Goal: Task Accomplishment & Management: Manage account settings

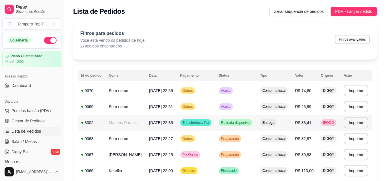
scroll to position [29, 0]
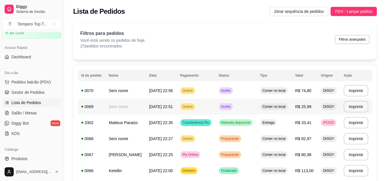
click at [252, 110] on td "Aceito" at bounding box center [235, 106] width 41 height 16
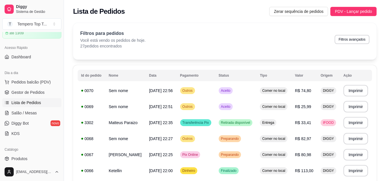
scroll to position [47, 0]
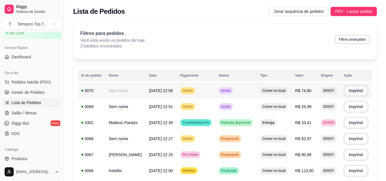
click at [266, 92] on span "Comer no local" at bounding box center [273, 90] width 25 height 5
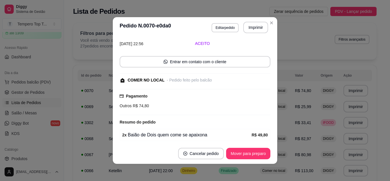
scroll to position [0, 0]
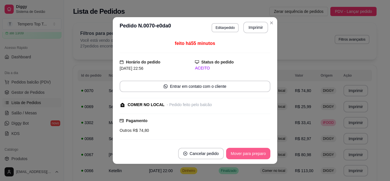
click at [265, 152] on button "Mover para preparo" at bounding box center [248, 153] width 44 height 11
click at [264, 152] on button "Mover para retirada disponível" at bounding box center [238, 153] width 61 height 11
click at [264, 152] on button "Mover para finalizado" at bounding box center [246, 153] width 47 height 11
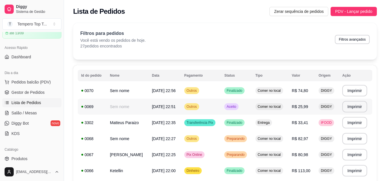
click at [275, 107] on span "Comer no local" at bounding box center [268, 106] width 25 height 5
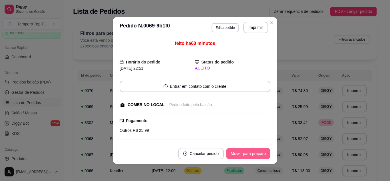
click at [249, 154] on button "Mover para preparo" at bounding box center [248, 153] width 44 height 11
click at [249, 154] on button "Mover para retirada disponível" at bounding box center [238, 153] width 61 height 11
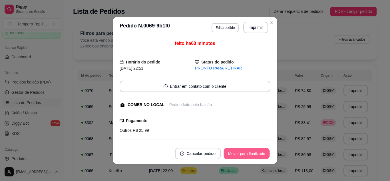
click at [249, 154] on button "Mover para finalizado" at bounding box center [247, 153] width 46 height 11
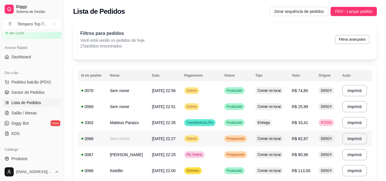
click at [231, 140] on span "Preparando" at bounding box center [235, 138] width 20 height 5
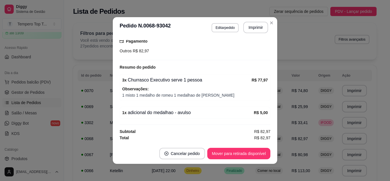
scroll to position [1, 0]
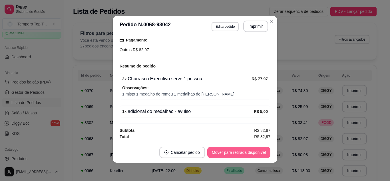
click at [253, 150] on button "Mover para retirada disponível" at bounding box center [238, 151] width 63 height 11
click at [253, 150] on button "Mover para finalizado" at bounding box center [247, 152] width 46 height 11
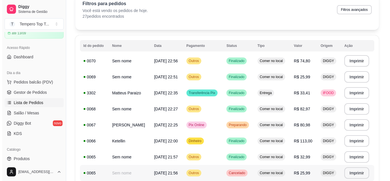
scroll to position [57, 0]
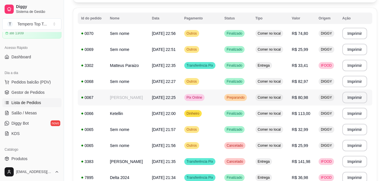
click at [255, 87] on td "Comer no local" at bounding box center [270, 81] width 37 height 16
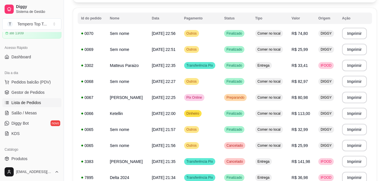
scroll to position [55, 0]
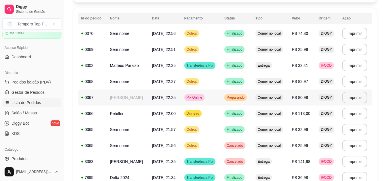
click at [240, 96] on span "Preparando" at bounding box center [235, 97] width 20 height 5
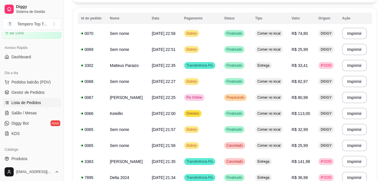
scroll to position [95, 0]
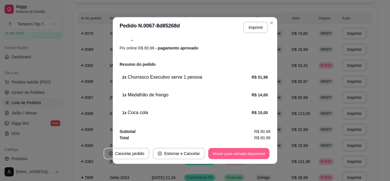
click at [215, 149] on button "Mover para retirada disponível" at bounding box center [238, 153] width 61 height 11
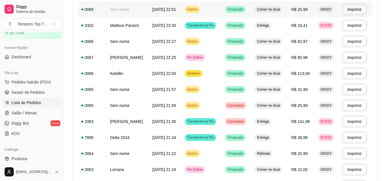
scroll to position [0, 0]
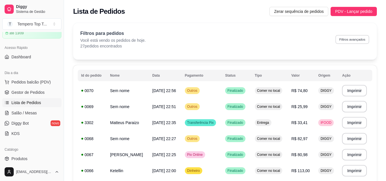
click at [358, 39] on button "Filtros avançados" at bounding box center [352, 39] width 34 height 9
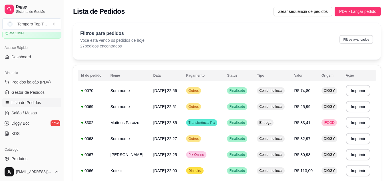
select select "0"
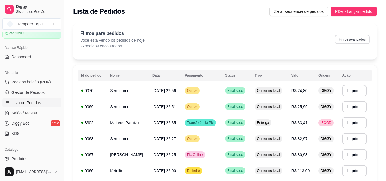
click at [358, 41] on button "Filtros avançados" at bounding box center [351, 39] width 35 height 9
select select "0"
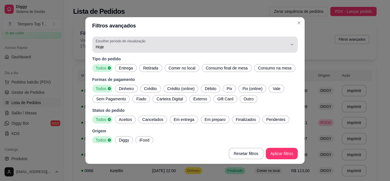
click at [121, 47] on span "Hoje" at bounding box center [192, 47] width 192 height 6
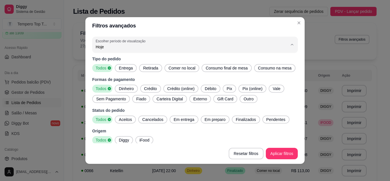
click at [130, 62] on span "Hoje" at bounding box center [187, 60] width 179 height 5
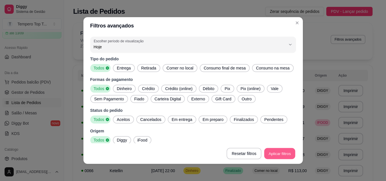
click at [279, 152] on span "Comer no local" at bounding box center [265, 154] width 25 height 5
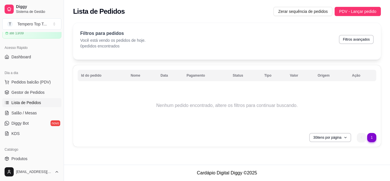
drag, startPoint x: 111, startPoint y: 20, endPoint x: 206, endPoint y: 61, distance: 103.2
click at [206, 61] on div "Filtros para pedidos Você está vendo os pedidos de hoje. 0 pedidos encontrados …" at bounding box center [227, 85] width 308 height 124
click at [361, 14] on span "PDV - Lançar pedido" at bounding box center [357, 11] width 37 height 6
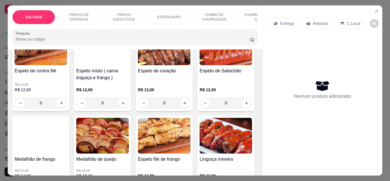
scroll to position [742, 0]
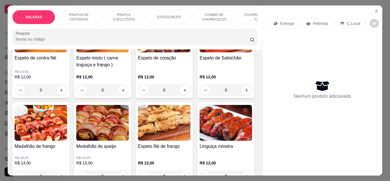
type input "1"
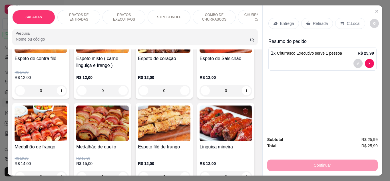
scroll to position [742, 0]
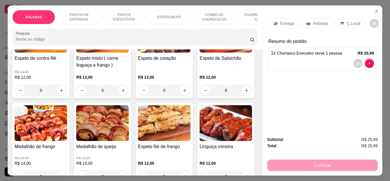
click at [341, 23] on icon at bounding box center [342, 23] width 5 height 5
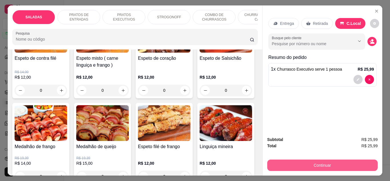
click at [299, 165] on button "Continuar" at bounding box center [322, 164] width 110 height 11
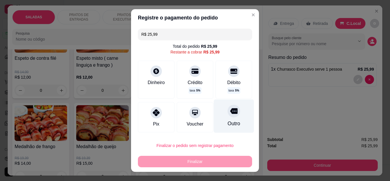
drag, startPoint x: 230, startPoint y: 114, endPoint x: 223, endPoint y: 117, distance: 7.7
click at [229, 113] on div "Outro" at bounding box center [234, 115] width 40 height 33
type input "R$ 0,00"
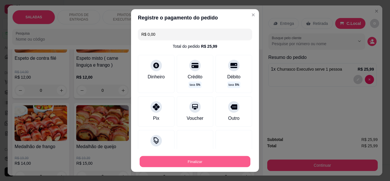
click at [201, 156] on button "Finalizar" at bounding box center [195, 161] width 111 height 11
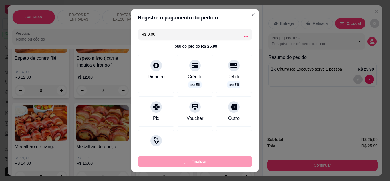
type input "0"
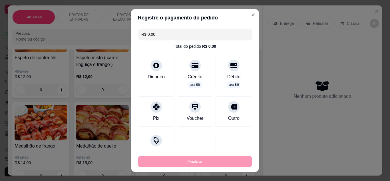
type input "-R$ 25,99"
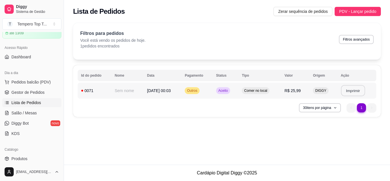
click at [354, 87] on button "Imprimir" at bounding box center [353, 90] width 24 height 11
click at [229, 94] on td "Aceito" at bounding box center [226, 90] width 26 height 16
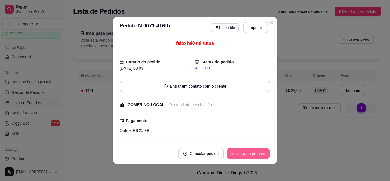
click at [256, 153] on button "Mover para preparo" at bounding box center [248, 153] width 43 height 11
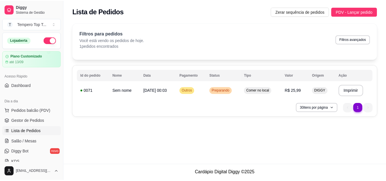
scroll to position [57, 0]
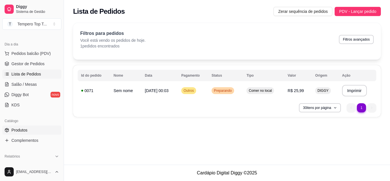
click at [33, 131] on link "Produtos" at bounding box center [31, 129] width 59 height 9
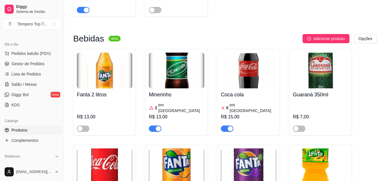
scroll to position [1969, 0]
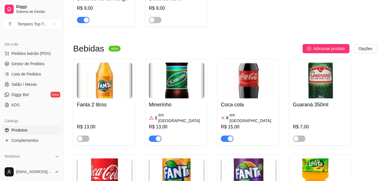
click at [227, 100] on h4 "Coca cola" at bounding box center [248, 104] width 55 height 8
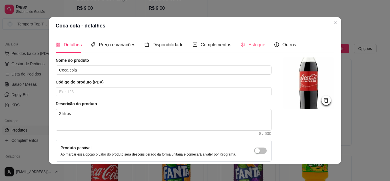
click at [240, 40] on div "Estoque" at bounding box center [252, 45] width 25 height 16
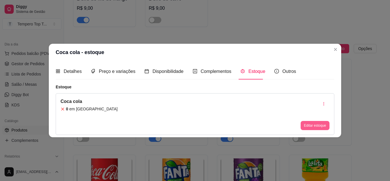
click at [309, 121] on button "Editar estoque" at bounding box center [314, 125] width 29 height 9
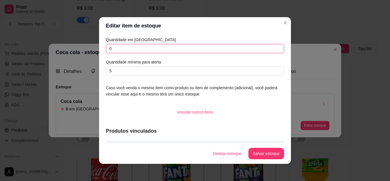
click at [130, 48] on input "0" at bounding box center [195, 48] width 178 height 9
type input "17"
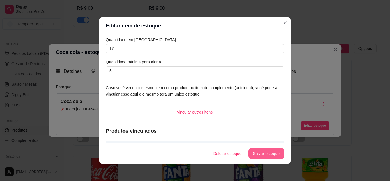
click at [264, 155] on button "Salvar estoque" at bounding box center [266, 153] width 36 height 11
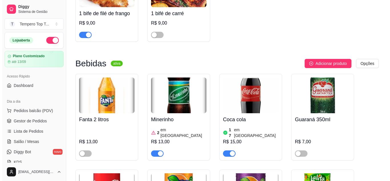
scroll to position [1998, 0]
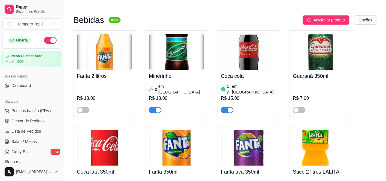
click at [205, 126] on div "Fanta 350ml 9 em estoque R$ 7,00" at bounding box center [176, 169] width 63 height 86
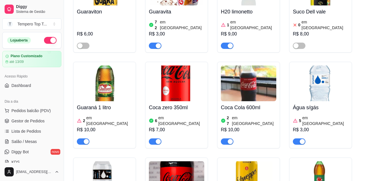
scroll to position [2254, 0]
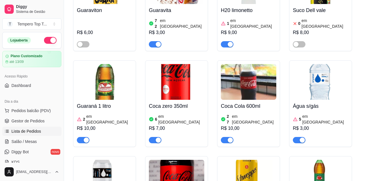
click at [40, 128] on link "Lista de Pedidos" at bounding box center [31, 130] width 59 height 9
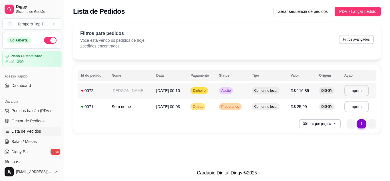
click at [144, 89] on td "[PERSON_NAME]" at bounding box center [130, 90] width 45 height 16
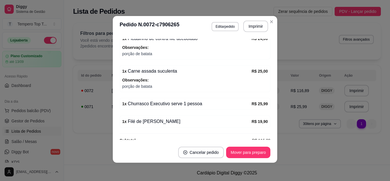
scroll to position [160, 0]
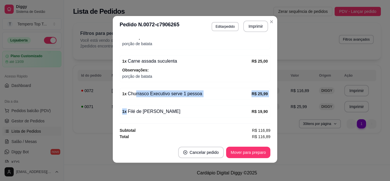
drag, startPoint x: 131, startPoint y: 96, endPoint x: 188, endPoint y: 112, distance: 59.5
click at [189, 111] on div "feito há 0 minutos Horário do pedido [DATE] 00:10 Status do pedido ACEITO Nome …" at bounding box center [195, 89] width 151 height 101
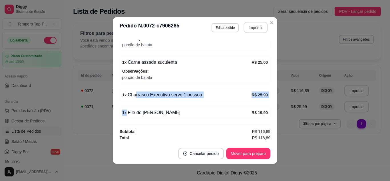
click at [254, 27] on button "Imprimir" at bounding box center [256, 27] width 24 height 11
click at [223, 28] on button "Editar pedido" at bounding box center [225, 27] width 27 height 9
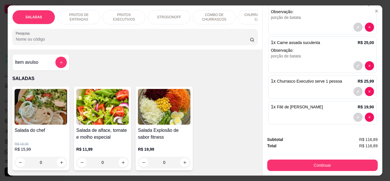
scroll to position [100, 0]
click at [353, 88] on button "decrease-product-quantity" at bounding box center [357, 90] width 9 height 9
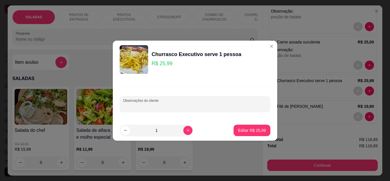
click at [158, 104] on input "Observações do cliente" at bounding box center [195, 106] width 144 height 6
type input "1x misto"
click at [251, 134] on button "Editar R$ 25,99" at bounding box center [252, 129] width 36 height 11
type input "0"
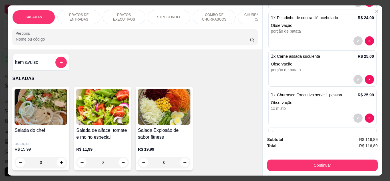
scroll to position [113, 0]
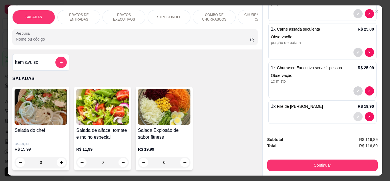
click at [353, 112] on button "decrease-product-quantity" at bounding box center [357, 116] width 9 height 9
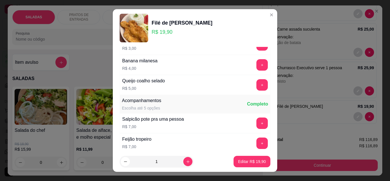
scroll to position [236, 0]
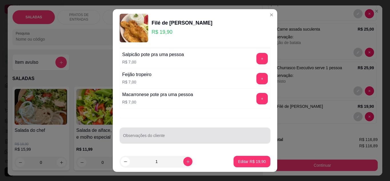
click at [189, 133] on div at bounding box center [195, 135] width 144 height 11
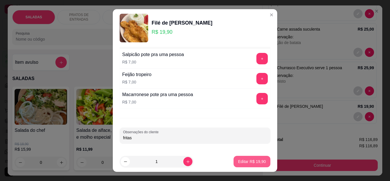
type input "fritas"
click at [246, 161] on p "Editar R$ 19,90" at bounding box center [252, 161] width 28 height 6
type input "0"
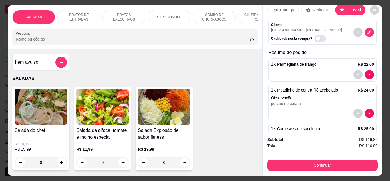
scroll to position [0, 0]
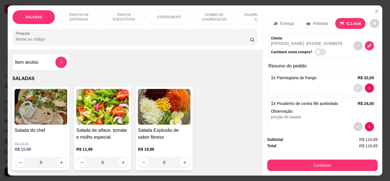
click at [356, 86] on icon "decrease-product-quantity" at bounding box center [357, 87] width 3 height 3
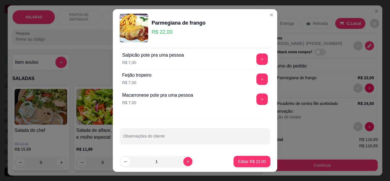
scroll to position [236, 0]
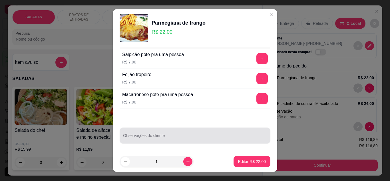
click at [153, 136] on input "Observações do cliente" at bounding box center [195, 138] width 144 height 6
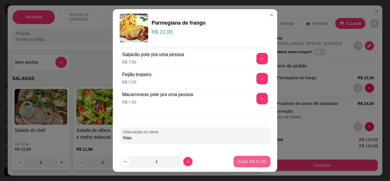
type input "fritas"
click at [252, 161] on p "Editar R$ 22,00" at bounding box center [252, 161] width 28 height 6
type input "0"
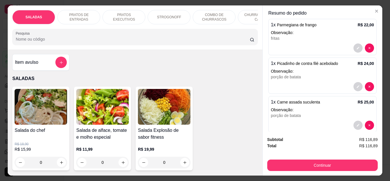
scroll to position [0, 0]
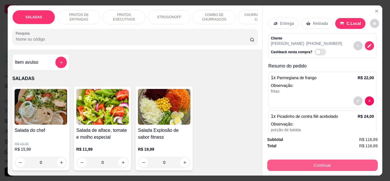
click at [325, 162] on button "Continuar" at bounding box center [322, 164] width 110 height 11
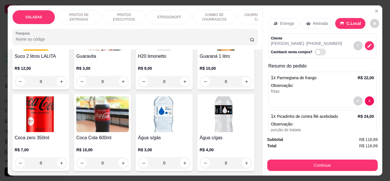
scroll to position [1712, 0]
click at [123, 5] on button "increase-product-quantity" at bounding box center [122, -1] width 9 height 9
type input "1"
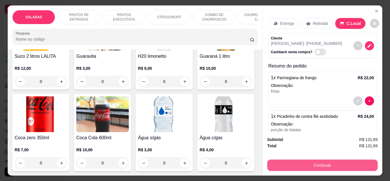
click at [312, 164] on button "Continuar" at bounding box center [322, 164] width 110 height 11
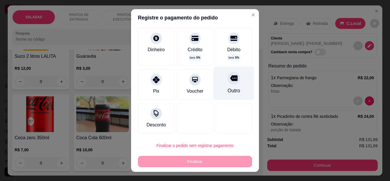
click at [234, 87] on div "Outro" at bounding box center [234, 82] width 40 height 33
type input "R$ 0,00"
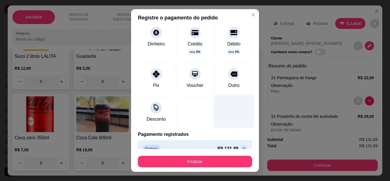
scroll to position [27, 0]
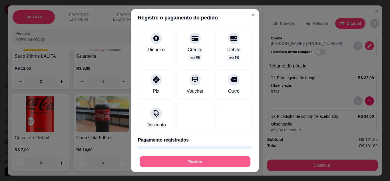
click at [200, 159] on button "Finalizar" at bounding box center [195, 161] width 111 height 11
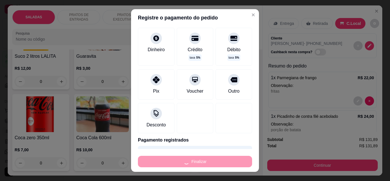
type input "0"
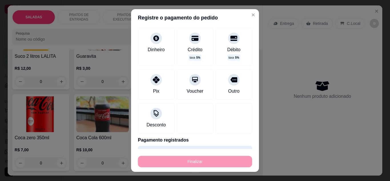
type input "-R$ 131,89"
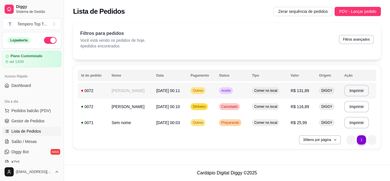
click at [294, 91] on td "R$ 131,89" at bounding box center [301, 90] width 29 height 16
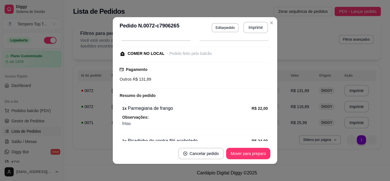
scroll to position [114, 0]
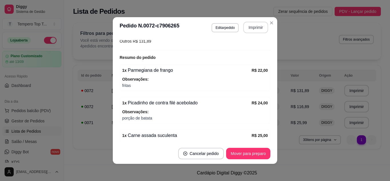
click at [251, 30] on button "Imprimir" at bounding box center [255, 27] width 25 height 11
click at [250, 26] on button "Imprimir" at bounding box center [255, 27] width 25 height 11
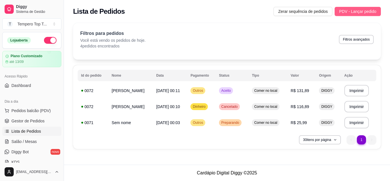
click at [356, 7] on button "PDV - Lançar pedido" at bounding box center [357, 11] width 46 height 9
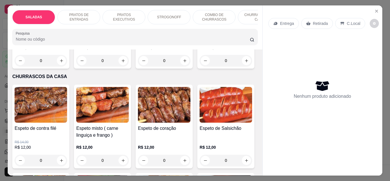
scroll to position [713, 0]
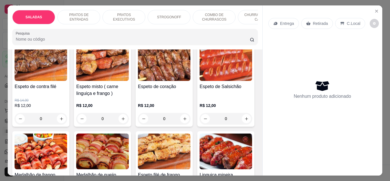
click at [123, 23] on button "increase-product-quantity" at bounding box center [122, 18] width 9 height 9
type input "1"
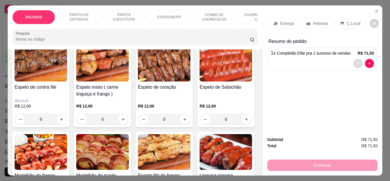
click at [356, 63] on icon "decrease-product-quantity" at bounding box center [357, 63] width 3 height 3
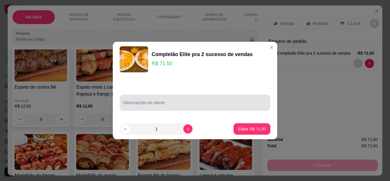
click at [216, 103] on input "Observações do cliente" at bounding box center [195, 105] width 144 height 6
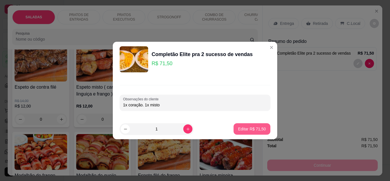
type input "1x coração. 1x misto"
click at [256, 128] on p "Editar R$ 71,50" at bounding box center [252, 129] width 28 height 6
type input "0"
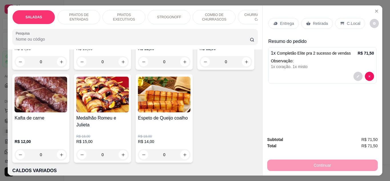
scroll to position [885, 0]
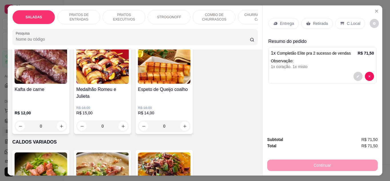
type input "1"
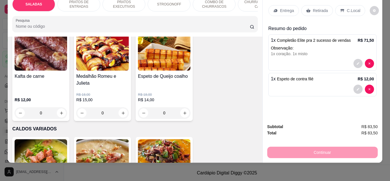
scroll to position [15, 0]
click at [347, 8] on p "C.Local" at bounding box center [353, 11] width 13 height 6
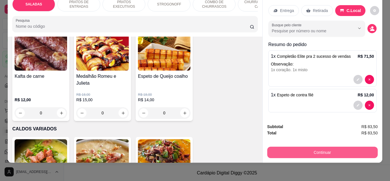
click at [326, 148] on button "Continuar" at bounding box center [322, 151] width 110 height 11
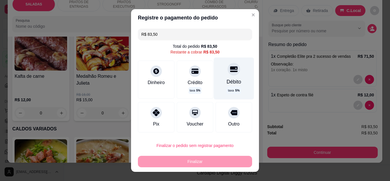
click at [222, 75] on div "Débito taxa 5 %" at bounding box center [234, 78] width 40 height 42
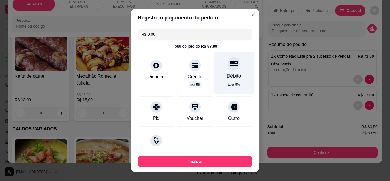
type input "R$ 0,00"
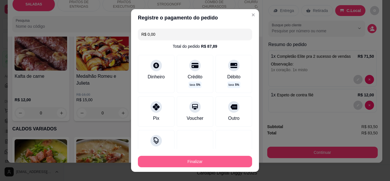
click at [216, 161] on button "Finalizar" at bounding box center [195, 161] width 114 height 11
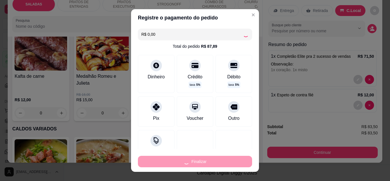
type input "0"
type input "-R$ 83,50"
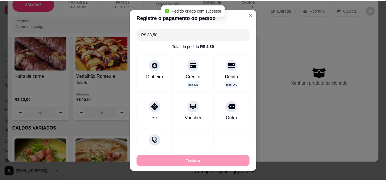
scroll to position [885, 0]
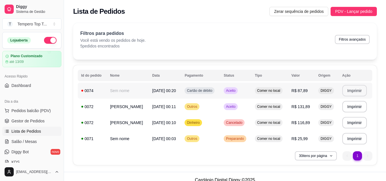
click at [359, 91] on button "Imprimir" at bounding box center [354, 90] width 25 height 11
click at [361, 93] on button "Imprimir" at bounding box center [354, 90] width 24 height 11
click at [265, 91] on span "Comer no local" at bounding box center [268, 90] width 25 height 5
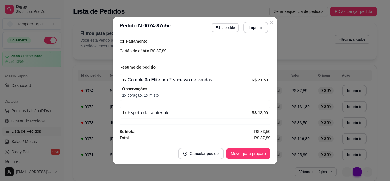
scroll to position [1, 0]
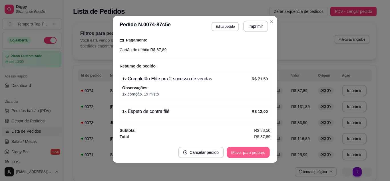
click at [233, 154] on button "Mover para preparo" at bounding box center [248, 152] width 43 height 11
click at [254, 150] on button "Mover para retirada disponível" at bounding box center [238, 152] width 61 height 11
click at [254, 151] on button "Mover para finalizado" at bounding box center [246, 151] width 47 height 11
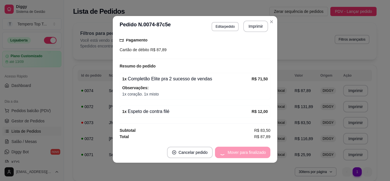
scroll to position [55, 0]
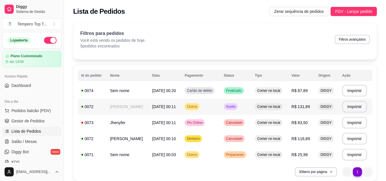
click at [248, 111] on td "Aceito" at bounding box center [235, 106] width 31 height 16
click at [350, 5] on div "Lista de Pedidos Zerar sequência de pedidos PDV - Lançar pedido" at bounding box center [225, 9] width 322 height 19
click at [356, 21] on div "**********" at bounding box center [225, 93] width 322 height 187
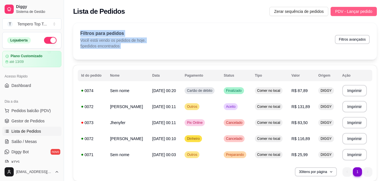
click at [358, 11] on span "PDV - Lançar pedido" at bounding box center [353, 11] width 37 height 6
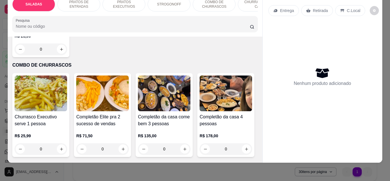
scroll to position [656, 0]
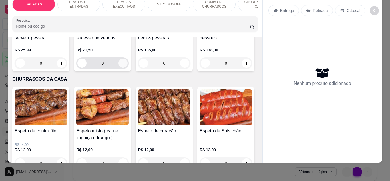
click at [121, 68] on button "increase-product-quantity" at bounding box center [122, 62] width 9 height 9
type input "1"
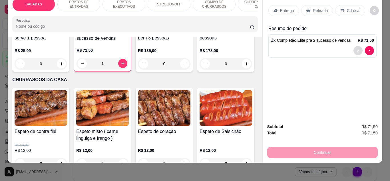
click at [356, 49] on icon "decrease-product-quantity" at bounding box center [357, 50] width 3 height 3
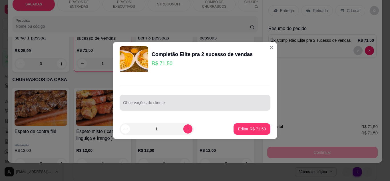
click at [259, 102] on div at bounding box center [195, 102] width 144 height 11
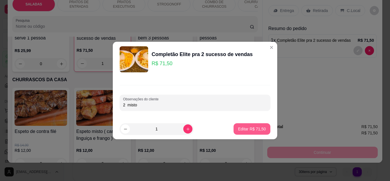
type input "2 misto"
click at [252, 128] on p "Editar R$ 71,50" at bounding box center [252, 129] width 28 height 6
type input "0"
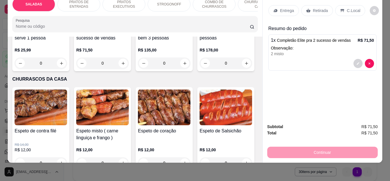
click at [340, 8] on icon at bounding box center [342, 10] width 5 height 5
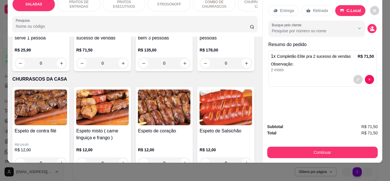
click at [314, 5] on div "Retirada" at bounding box center [317, 10] width 32 height 11
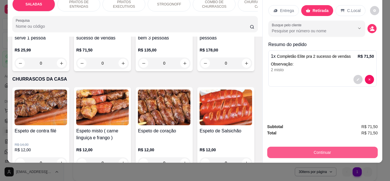
click at [323, 146] on button "Continuar" at bounding box center [322, 151] width 110 height 11
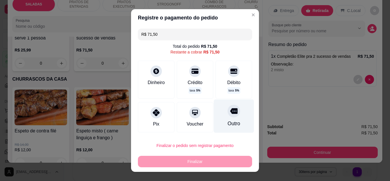
click at [230, 120] on div "Outro" at bounding box center [233, 123] width 13 height 7
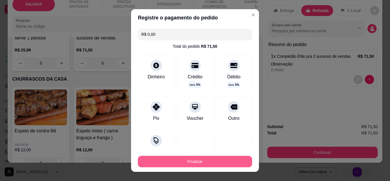
click at [223, 166] on button "Finalizar" at bounding box center [195, 161] width 114 height 11
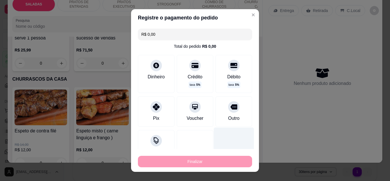
type input "-R$ 71,50"
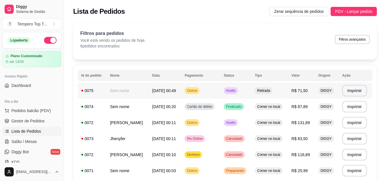
click at [238, 95] on td "Aceito" at bounding box center [235, 90] width 31 height 16
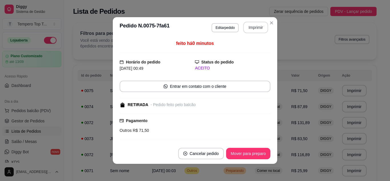
click at [251, 28] on button "Imprimir" at bounding box center [255, 27] width 25 height 11
click at [266, 152] on button "Mover para preparo" at bounding box center [248, 153] width 44 height 11
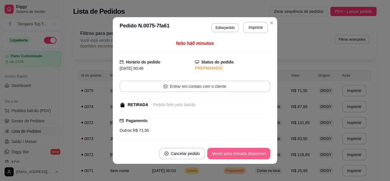
click at [241, 154] on button "Mover para retirada disponível" at bounding box center [238, 153] width 63 height 11
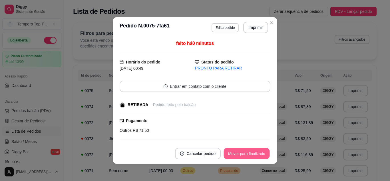
click at [240, 154] on button "Mover para finalizado" at bounding box center [247, 153] width 46 height 11
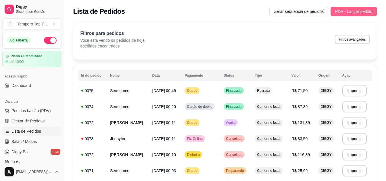
click at [342, 9] on span "PDV - Lançar pedido" at bounding box center [353, 11] width 37 height 6
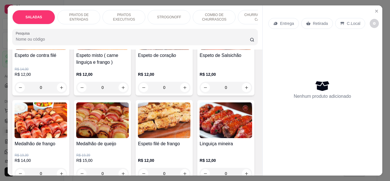
scroll to position [713, 0]
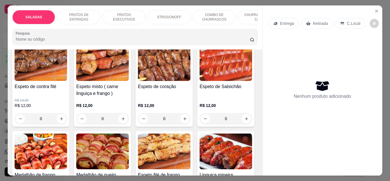
click at [121, 21] on icon "increase-product-quantity" at bounding box center [123, 19] width 4 height 4
type input "1"
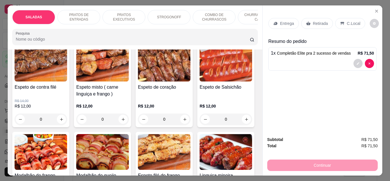
drag, startPoint x: 351, startPoint y: 20, endPoint x: 349, endPoint y: 24, distance: 5.0
click at [351, 21] on p "C.Local" at bounding box center [353, 24] width 13 height 6
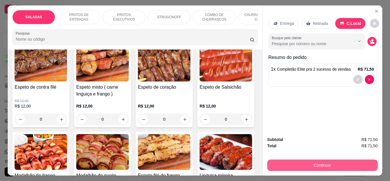
click at [321, 167] on button "Continuar" at bounding box center [322, 164] width 110 height 11
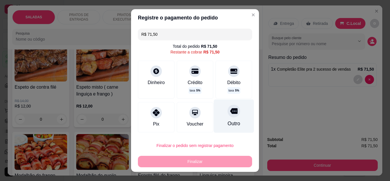
click at [231, 111] on div at bounding box center [233, 110] width 13 height 13
type input "R$ 0,00"
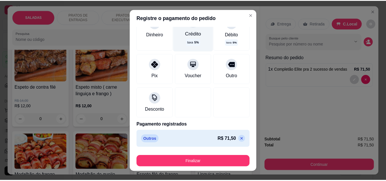
scroll to position [43, 0]
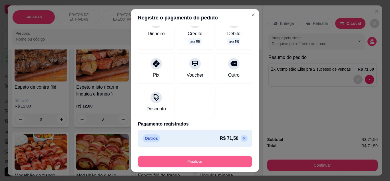
click at [193, 161] on button "Finalizar" at bounding box center [195, 161] width 114 height 11
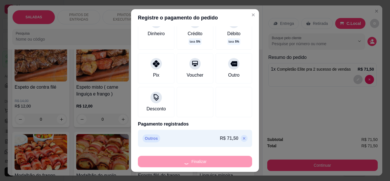
type input "0"
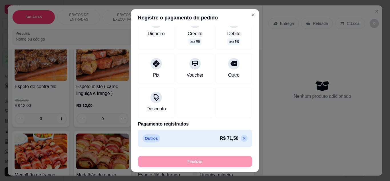
type input "-R$ 71,50"
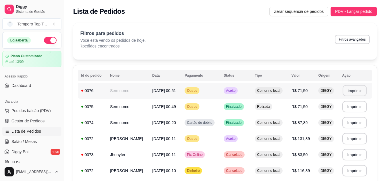
click at [348, 93] on button "Imprimir" at bounding box center [354, 90] width 24 height 11
click at [216, 76] on th "Pagamento" at bounding box center [200, 75] width 39 height 11
click at [220, 90] on td "Outros" at bounding box center [200, 90] width 39 height 16
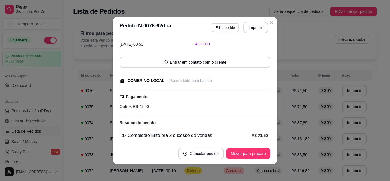
scroll to position [47, 0]
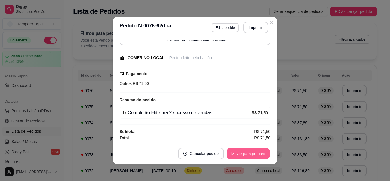
click at [248, 156] on button "Mover para preparo" at bounding box center [248, 153] width 43 height 11
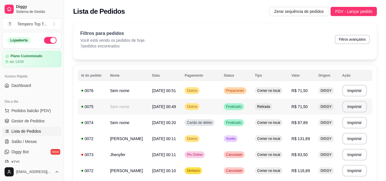
click at [261, 110] on td "Retirada" at bounding box center [269, 106] width 37 height 16
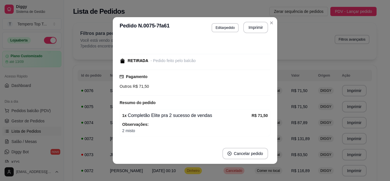
scroll to position [0, 0]
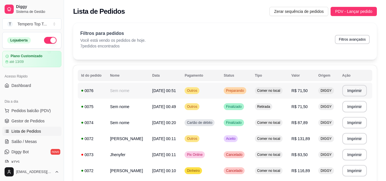
click at [246, 94] on div "Preparando" at bounding box center [234, 90] width 23 height 7
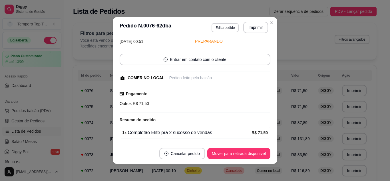
scroll to position [47, 0]
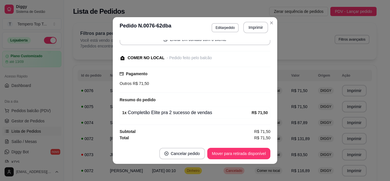
click at [275, 122] on div "feito há 4 minutos Horário do pedido [DATE] 00:51 Status do pedido PREPARANDO E…" at bounding box center [195, 90] width 164 height 105
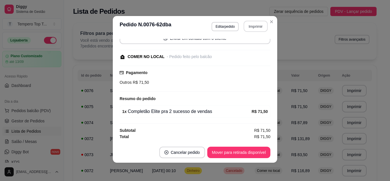
click at [250, 21] on button "Imprimir" at bounding box center [256, 26] width 24 height 11
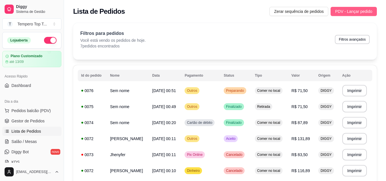
click at [355, 13] on span "PDV - Lançar pedido" at bounding box center [353, 11] width 37 height 6
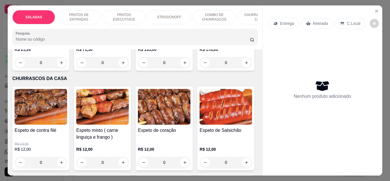
scroll to position [685, 0]
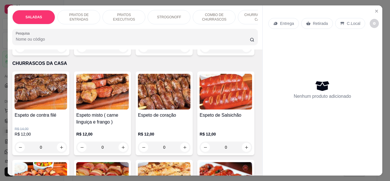
drag, startPoint x: 65, startPoint y: 127, endPoint x: 60, endPoint y: 134, distance: 9.2
click at [60, 55] on div "Churrasco Executivo serve 1 pessoa R$ 25,99 0" at bounding box center [40, 14] width 57 height 84
click at [60, 52] on button "increase-product-quantity" at bounding box center [61, 47] width 9 height 9
click at [60, 50] on icon "increase-product-quantity" at bounding box center [61, 47] width 4 height 4
type input "2"
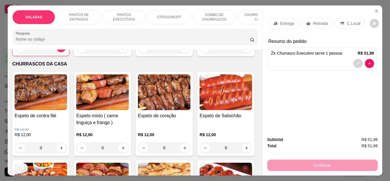
click at [349, 61] on div at bounding box center [322, 63] width 103 height 9
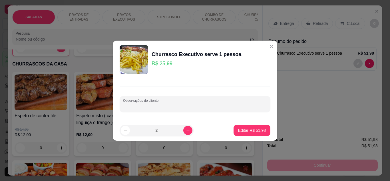
drag, startPoint x: 245, startPoint y: 109, endPoint x: 240, endPoint y: 106, distance: 5.5
click at [244, 108] on input "Observações do cliente" at bounding box center [195, 106] width 144 height 6
click at [139, 106] on input "sem moljho" at bounding box center [195, 106] width 144 height 6
type input "sem molho"
click at [255, 129] on p "Editar R$ 51,98" at bounding box center [252, 130] width 28 height 6
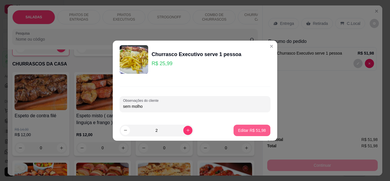
type input "0"
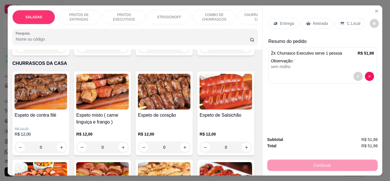
click at [320, 22] on p "Retirada" at bounding box center [320, 24] width 15 height 6
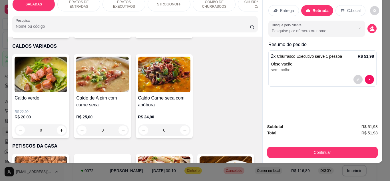
scroll to position [970, 0]
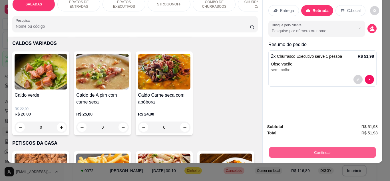
click at [348, 147] on button "Continuar" at bounding box center [322, 152] width 107 height 11
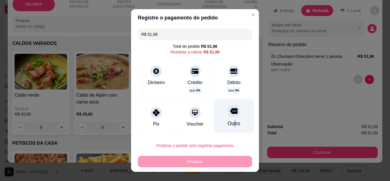
click at [227, 125] on div "Outro" at bounding box center [233, 123] width 13 height 7
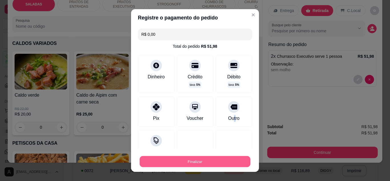
click at [231, 162] on button "Finalizar" at bounding box center [195, 161] width 111 height 11
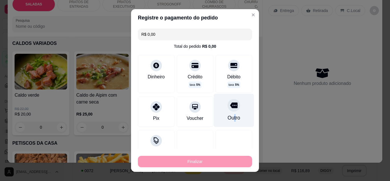
type input "-R$ 51,98"
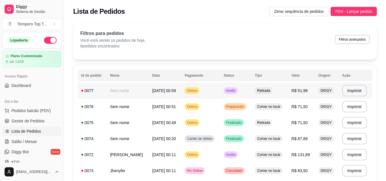
click at [220, 93] on td "Outros" at bounding box center [200, 90] width 39 height 16
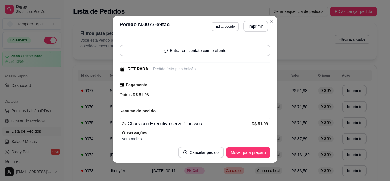
scroll to position [62, 0]
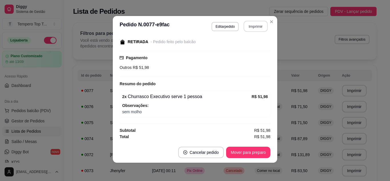
click at [250, 29] on button "Imprimir" at bounding box center [256, 26] width 24 height 11
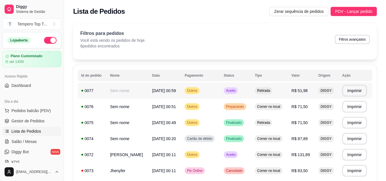
click at [236, 92] on span "Aceito" at bounding box center [231, 90] width 12 height 5
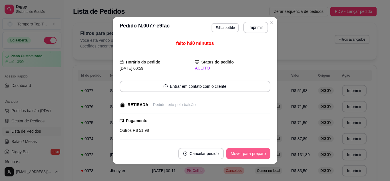
click at [255, 154] on button "Mover para preparo" at bounding box center [248, 153] width 44 height 11
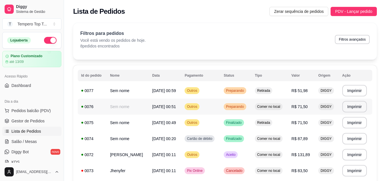
click at [172, 110] on td "[DATE] 00:51" at bounding box center [165, 106] width 33 height 16
click at [251, 123] on td "Finalizado" at bounding box center [235, 122] width 31 height 16
click at [301, 113] on td "R$ 71,50" at bounding box center [301, 106] width 27 height 16
click at [353, 7] on div "Lista de Pedidos Zerar sequência de pedidos PDV - Lançar pedido" at bounding box center [225, 9] width 322 height 19
click at [356, 10] on span "PDV - Lançar pedido" at bounding box center [353, 11] width 37 height 6
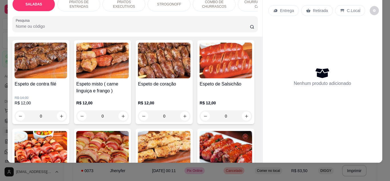
scroll to position [713, 0]
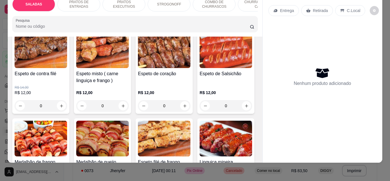
click at [60, 8] on icon "increase-product-quantity" at bounding box center [61, 6] width 4 height 4
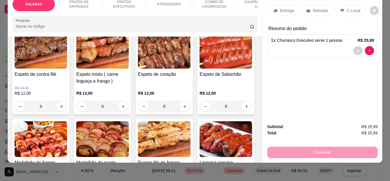
click at [60, 9] on icon "increase-product-quantity" at bounding box center [61, 6] width 4 height 4
type input "2"
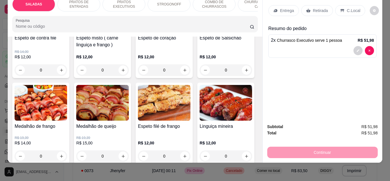
scroll to position [742, 0]
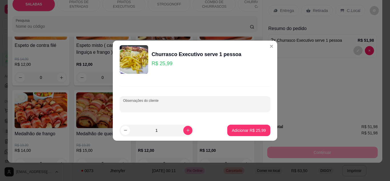
drag, startPoint x: 230, startPoint y: 107, endPoint x: 213, endPoint y: 107, distance: 17.1
click at [221, 110] on div "Observações do cliente" at bounding box center [195, 104] width 151 height 16
type input "2 coracao"
click at [251, 129] on button "Adicionar R$ 25,99" at bounding box center [249, 129] width 42 height 11
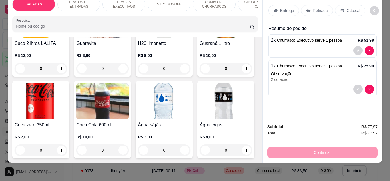
scroll to position [1712, 0]
click at [67, 38] on img at bounding box center [41, 20] width 53 height 36
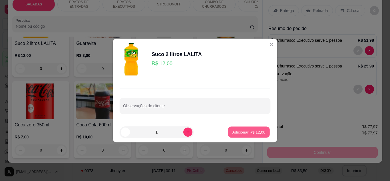
click at [228, 130] on button "Adicionar R$ 12,00" at bounding box center [249, 131] width 42 height 11
type input "1"
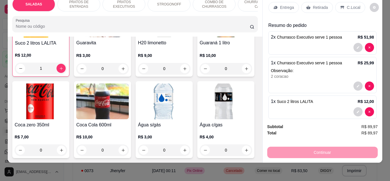
scroll to position [0, 0]
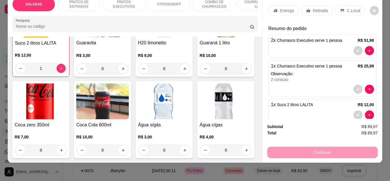
click at [347, 8] on p "C.Local" at bounding box center [353, 11] width 13 height 6
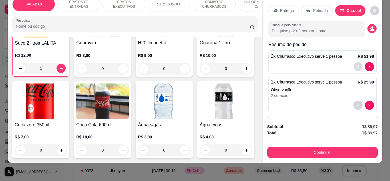
click at [356, 65] on icon "decrease-product-quantity" at bounding box center [357, 66] width 3 height 3
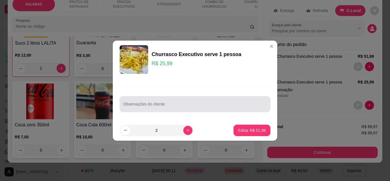
click at [243, 100] on div at bounding box center [195, 103] width 144 height 11
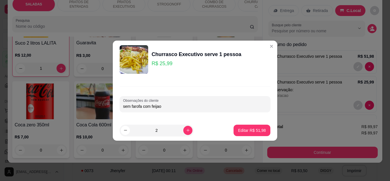
type input "sem farofa com feijao"
click at [269, 127] on footer "2 Editar R$ 51,98" at bounding box center [195, 130] width 164 height 21
click at [259, 130] on p "Editar R$ 51,98" at bounding box center [251, 129] width 27 height 5
type input "0"
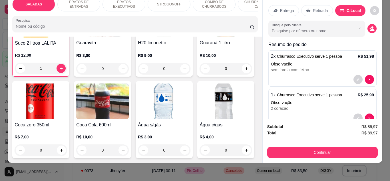
scroll to position [40, 0]
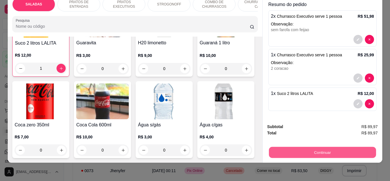
click at [334, 147] on button "Continuar" at bounding box center [322, 152] width 107 height 11
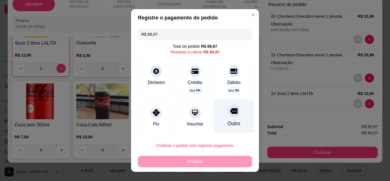
click at [227, 121] on div "Outro" at bounding box center [233, 123] width 13 height 7
type input "R$ 0,00"
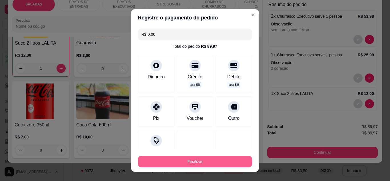
click at [216, 161] on button "Finalizar" at bounding box center [195, 161] width 114 height 11
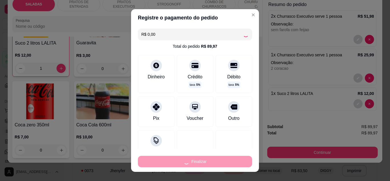
type input "0"
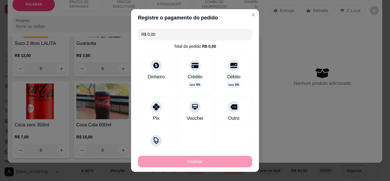
type input "-R$ 89,97"
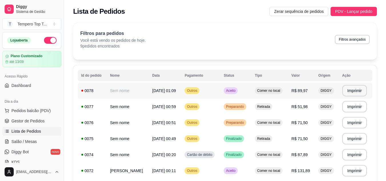
click at [198, 92] on span "Outros" at bounding box center [191, 90] width 13 height 5
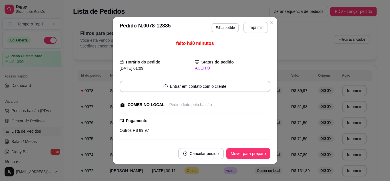
click at [253, 32] on button "Imprimir" at bounding box center [255, 27] width 25 height 11
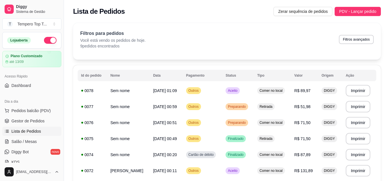
click at [348, 16] on div "Lista de Pedidos Zerar sequência de pedidos PDV - Lançar pedido" at bounding box center [227, 9] width 326 height 19
click at [348, 15] on button "PDV - Lançar pedido" at bounding box center [357, 11] width 46 height 9
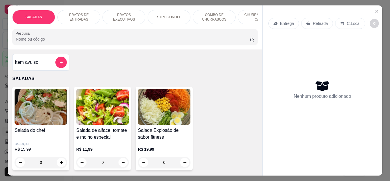
click at [186, 149] on div "Diversos Escolha até 5 opções Completo" at bounding box center [194, 157] width 153 height 19
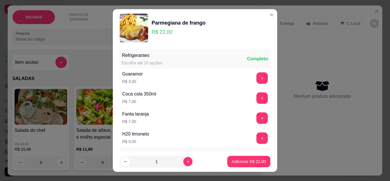
type input "x"
type input "com"
click at [349, 88] on div "Parmegiana de frango R$ 22,00 Refrigerantes Escolha até 10 opções Completo Guar…" at bounding box center [195, 90] width 390 height 181
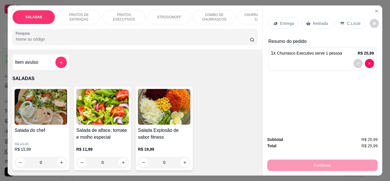
type input "2"
click at [353, 59] on button "decrease-product-quantity" at bounding box center [357, 63] width 9 height 9
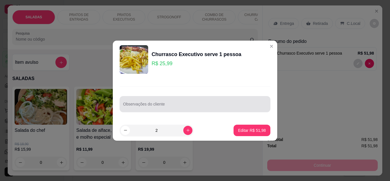
click at [230, 104] on input "Observações do cliente" at bounding box center [195, 106] width 144 height 6
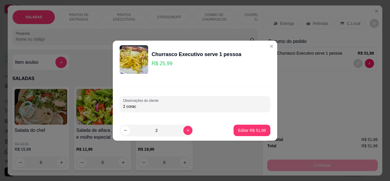
type input "2 coraca"
click at [259, 134] on button "Editar R$ 51,98" at bounding box center [251, 129] width 37 height 11
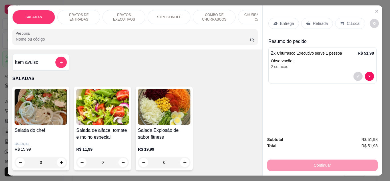
type input "0"
click at [358, 72] on button "decrease-product-quantity" at bounding box center [357, 76] width 9 height 9
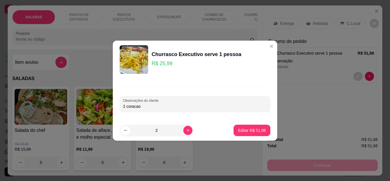
click at [233, 106] on input "2 coracao" at bounding box center [195, 106] width 144 height 6
type input "2 coracao sem farofa com fe"
click at [248, 130] on p "Editar R$ 51,98" at bounding box center [252, 130] width 28 height 6
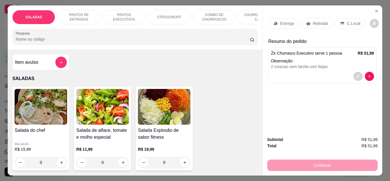
type input "1"
click at [342, 18] on div "C.Local" at bounding box center [350, 23] width 30 height 11
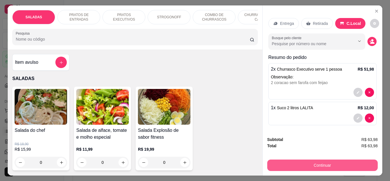
click at [328, 159] on button "Continuar" at bounding box center [322, 164] width 110 height 11
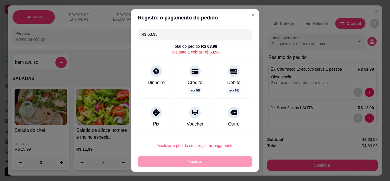
click at [243, 125] on div "R$ 63,98 Total do pedido R$ 63,98 Restante a cobrar R$ 63,98 Dinheiro Crédito t…" at bounding box center [195, 80] width 128 height 109
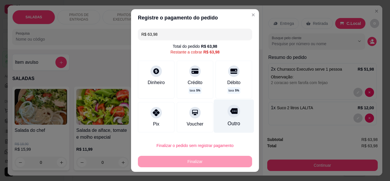
click at [233, 118] on div "Outro" at bounding box center [234, 115] width 40 height 33
type input "R$ 0,00"
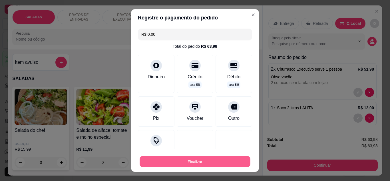
click at [221, 160] on button "Finalizar" at bounding box center [195, 161] width 111 height 11
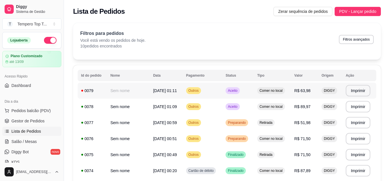
click at [264, 86] on td "Comer no local" at bounding box center [272, 90] width 37 height 16
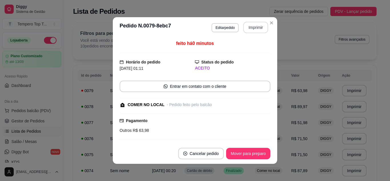
click at [256, 29] on button "Imprimir" at bounding box center [255, 27] width 25 height 11
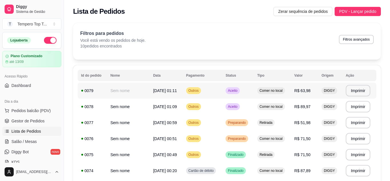
click at [264, 92] on span "Comer no local" at bounding box center [270, 90] width 25 height 5
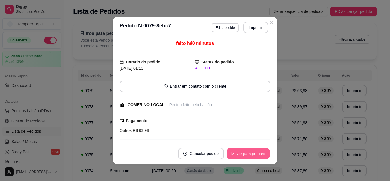
click at [258, 154] on button "Mover para preparo" at bounding box center [248, 153] width 43 height 11
click at [258, 154] on button "Mover para retirada disponível" at bounding box center [238, 153] width 63 height 11
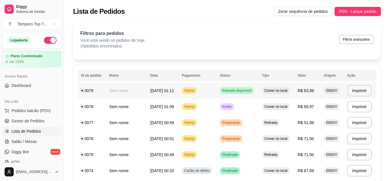
click at [235, 97] on td "Retirada disponível" at bounding box center [237, 90] width 42 height 16
click at [260, 108] on td "Comer no local" at bounding box center [277, 106] width 36 height 16
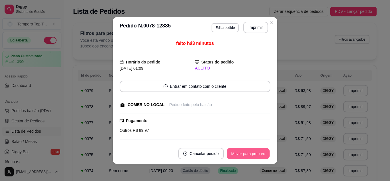
click at [230, 154] on button "Mover para preparo" at bounding box center [248, 153] width 43 height 11
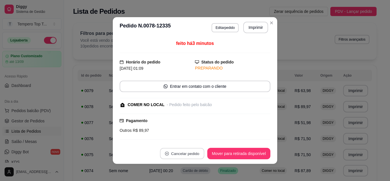
click at [188, 158] on button "Cancelar pedido" at bounding box center [182, 153] width 44 height 11
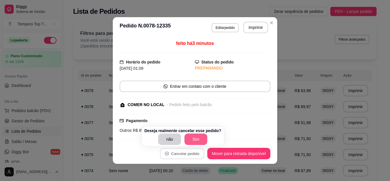
click at [193, 140] on button "Sim" at bounding box center [195, 138] width 23 height 11
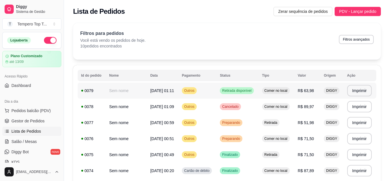
click at [258, 82] on td "Retirada disponível" at bounding box center [237, 90] width 42 height 16
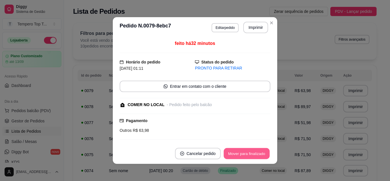
click at [256, 156] on button "Mover para finalizado" at bounding box center [247, 153] width 46 height 11
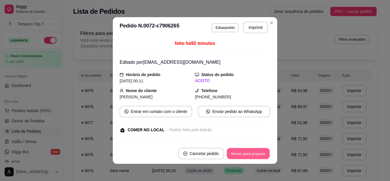
click at [261, 150] on button "Mover para preparo" at bounding box center [248, 153] width 43 height 11
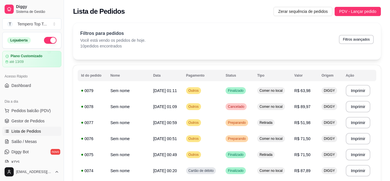
click at [87, 48] on p "10 pedidos encontrados" at bounding box center [112, 46] width 65 height 6
